Goal: Task Accomplishment & Management: Complete application form

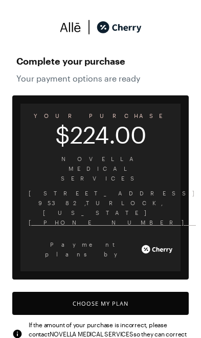
click at [133, 292] on button "Choose My Plan" at bounding box center [100, 303] width 177 height 23
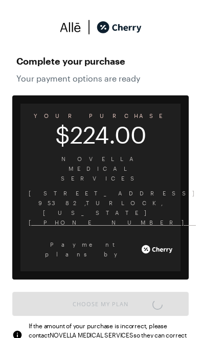
scroll to position [858, 0]
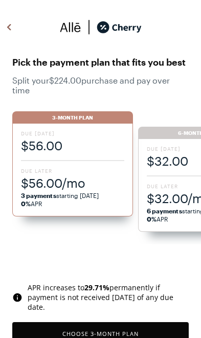
click at [63, 166] on div "Due [DATE] $56.00 Due Later $56.00/mo 3 payments starting [DATE] 0% APR" at bounding box center [72, 169] width 121 height 93
click at [106, 327] on button "Choose 3 -Month Plan" at bounding box center [100, 333] width 177 height 23
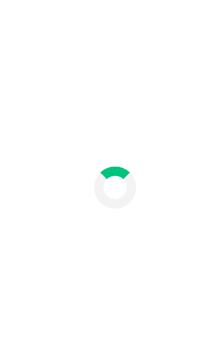
scroll to position [42, 0]
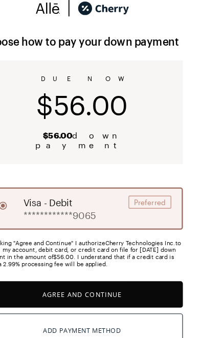
scroll to position [19, 0]
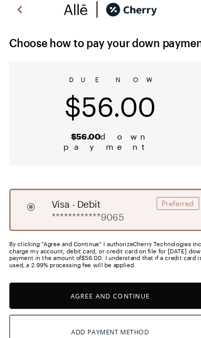
click at [137, 251] on button "Agree and Continue" at bounding box center [100, 258] width 177 height 23
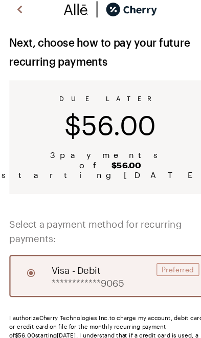
click at [96, 325] on button "Agree and Continue" at bounding box center [100, 336] width 177 height 23
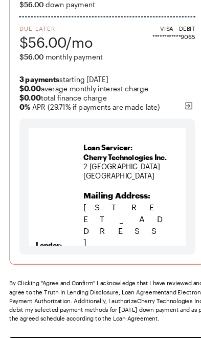
scroll to position [151, 0]
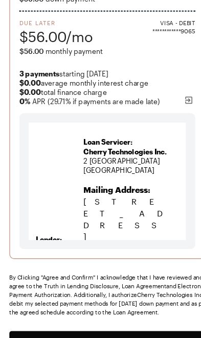
click at [111, 299] on button "Agree and Confirm" at bounding box center [100, 301] width 177 height 23
